Goal: Check status: Verify the current state of an ongoing process or item

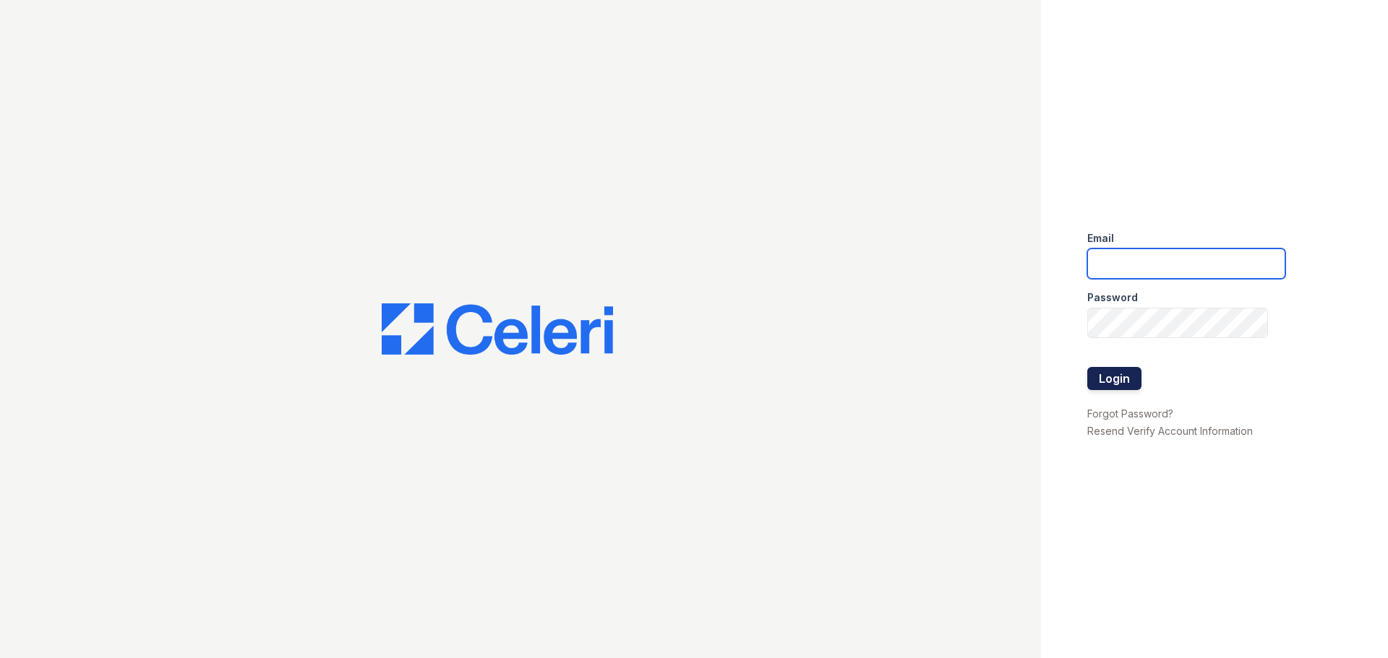
type input "renewmarinashores@trinity-pm.com"
click at [1099, 382] on button "Login" at bounding box center [1114, 378] width 54 height 23
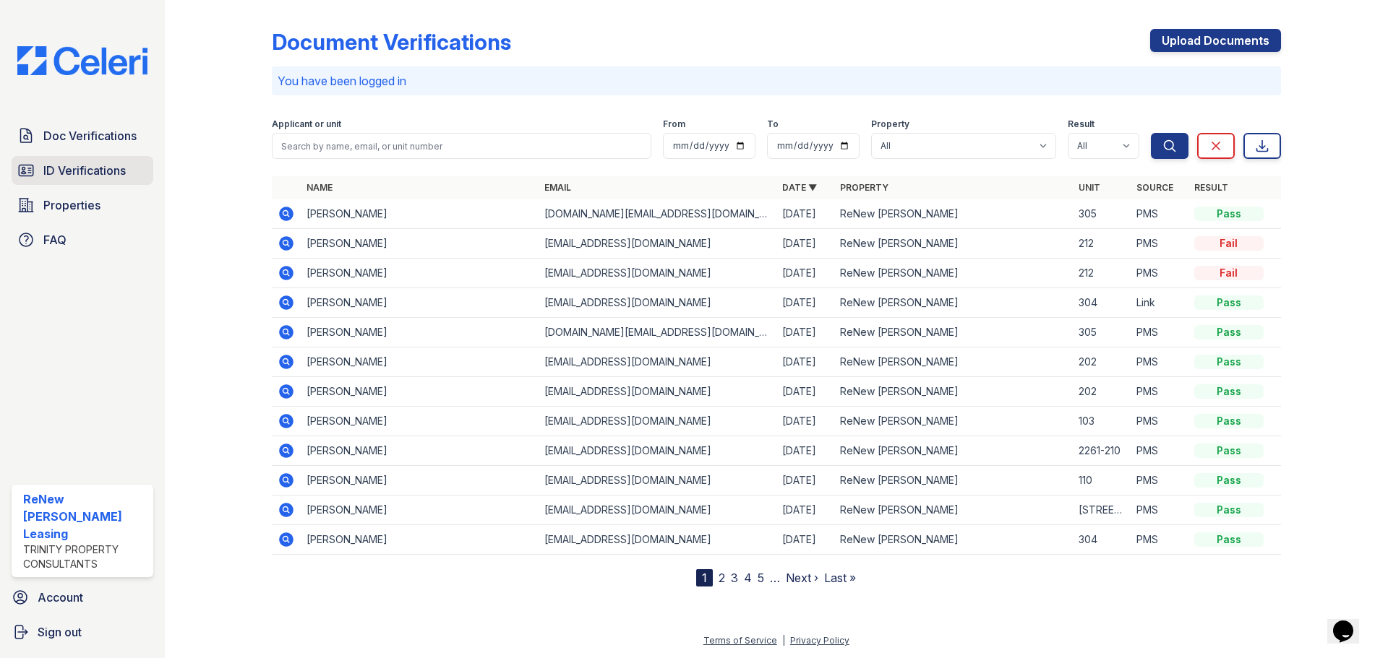
click at [91, 166] on span "ID Verifications" at bounding box center [84, 170] width 82 height 17
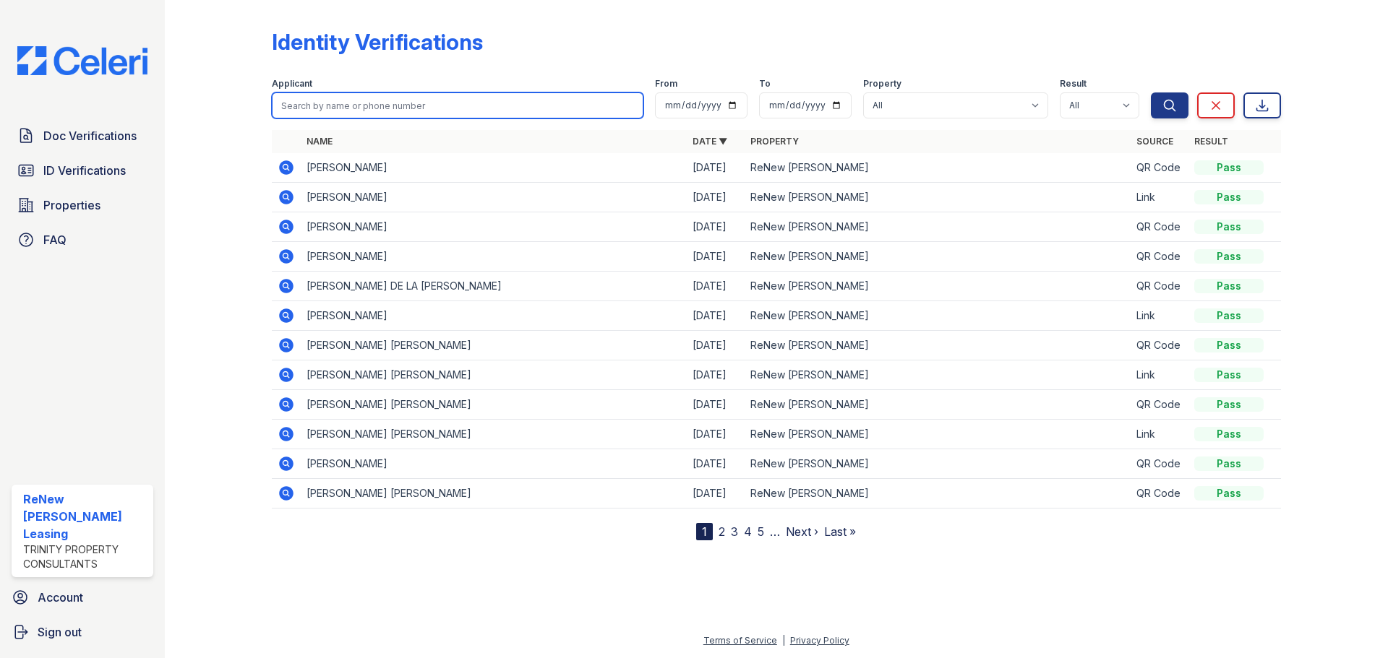
click at [334, 107] on input "search" at bounding box center [457, 106] width 371 height 26
type input "jeffrey"
click at [1151, 93] on button "Search" at bounding box center [1170, 106] width 38 height 26
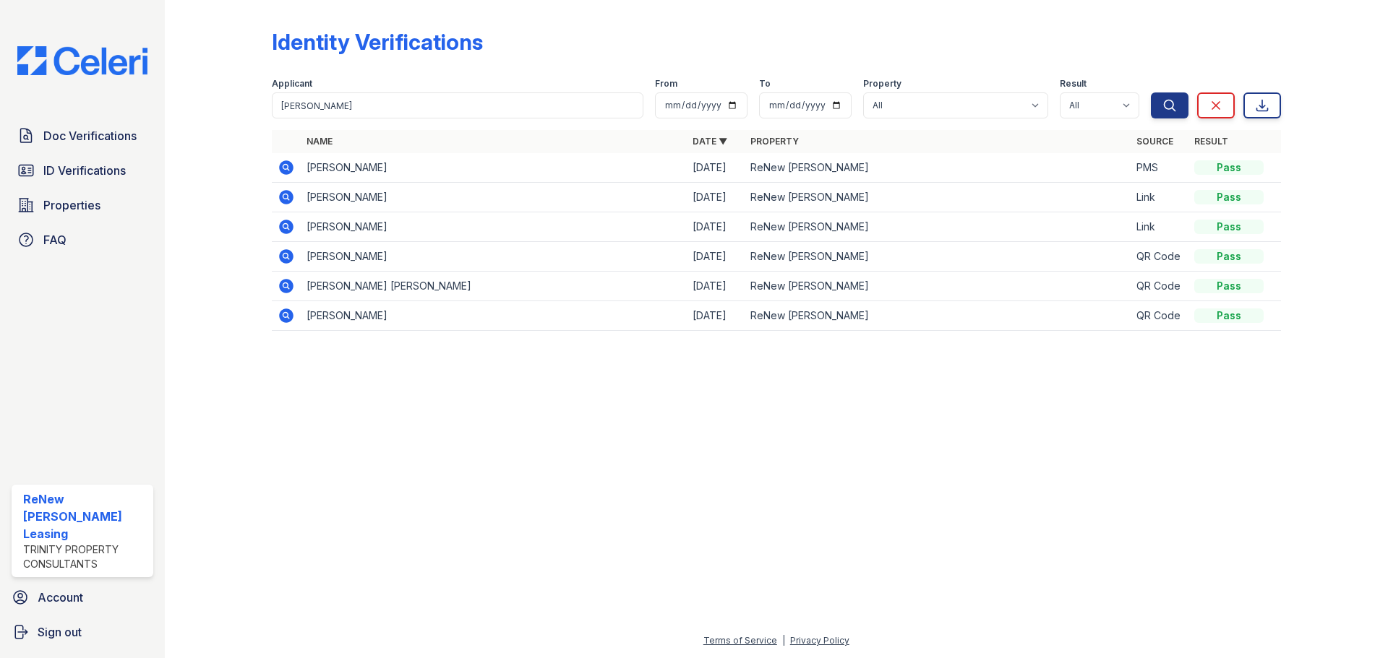
click at [289, 164] on icon at bounding box center [286, 167] width 14 height 14
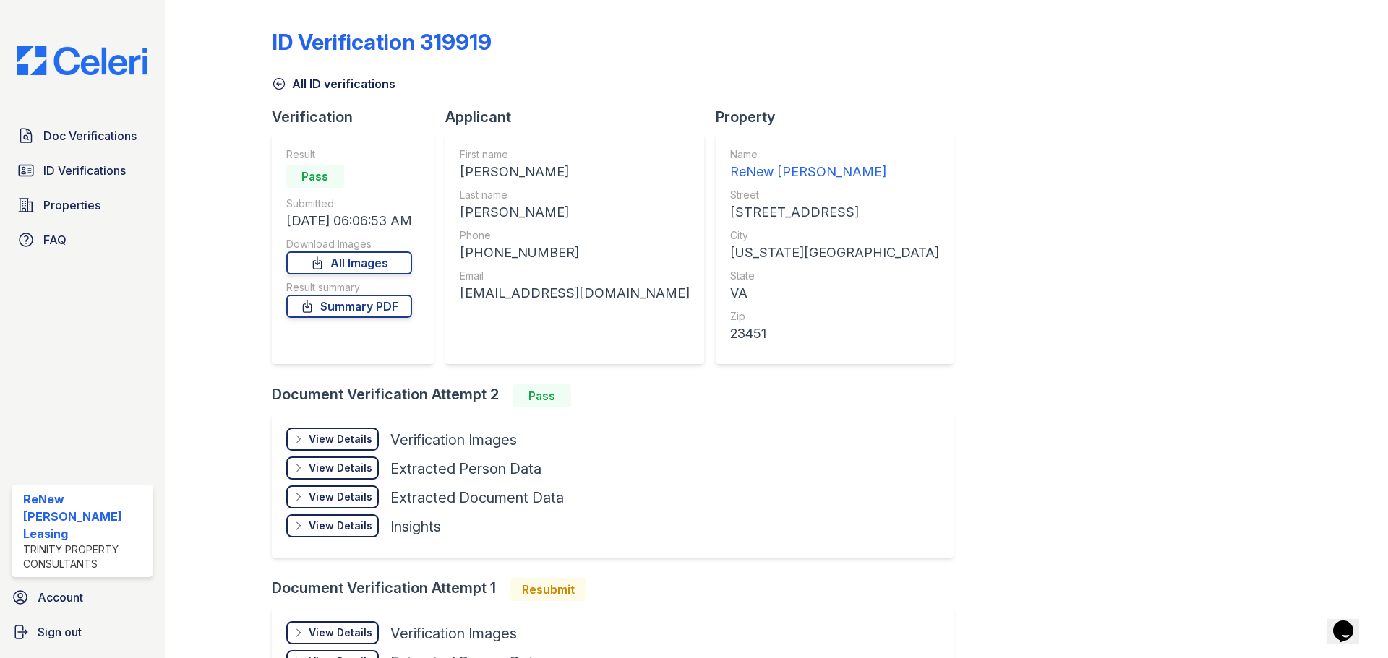
click at [328, 446] on div "View Details" at bounding box center [341, 439] width 64 height 14
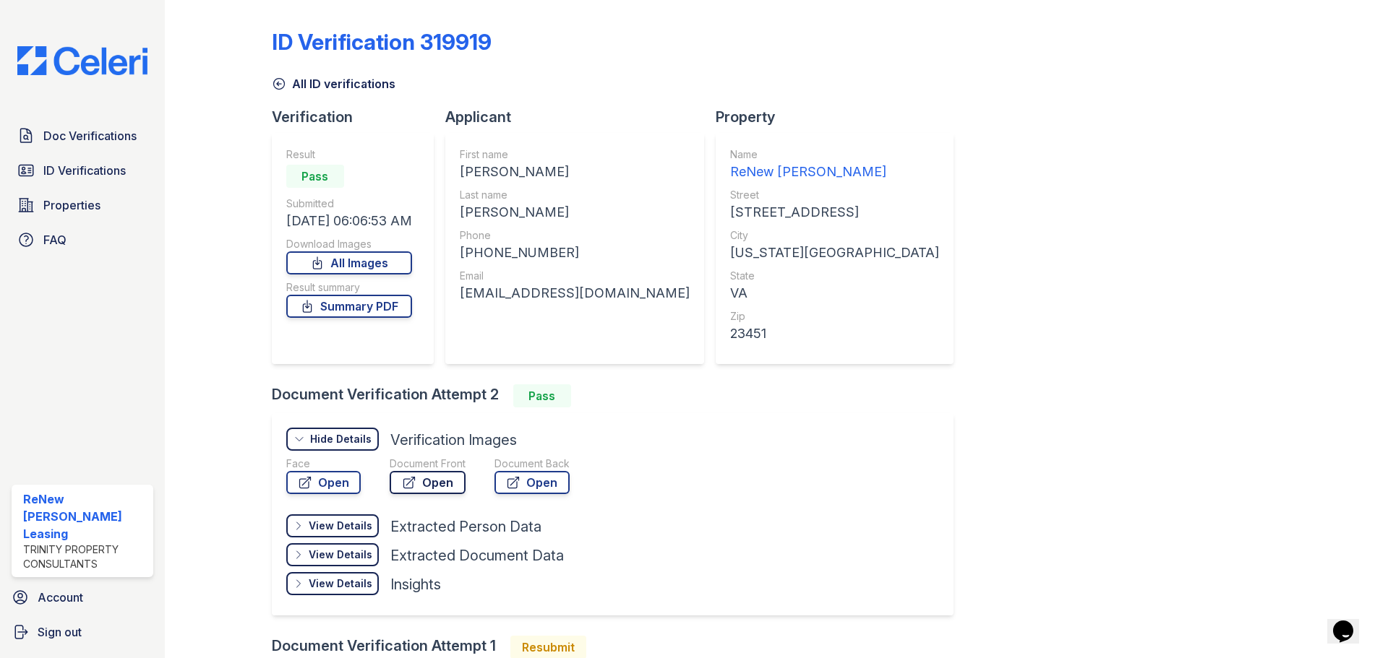
click at [411, 487] on icon at bounding box center [409, 483] width 14 height 14
